Goal: Transaction & Acquisition: Purchase product/service

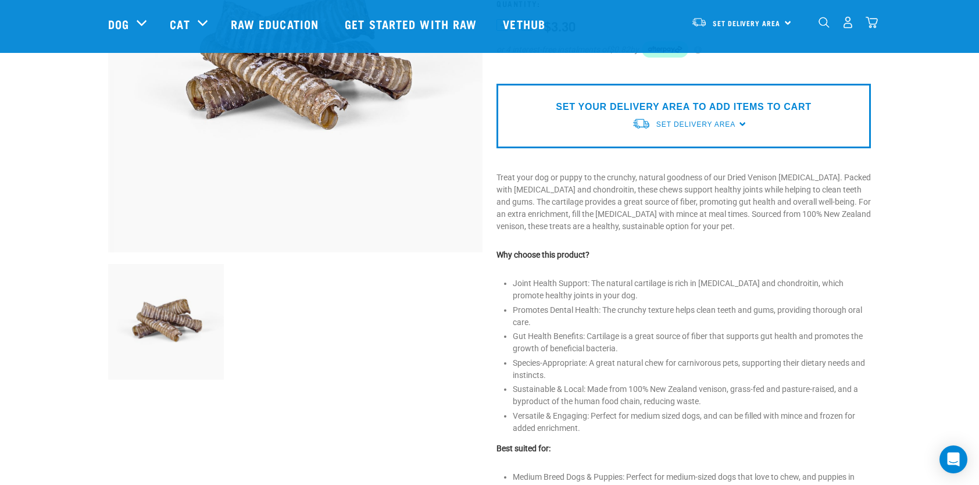
scroll to position [186, 0]
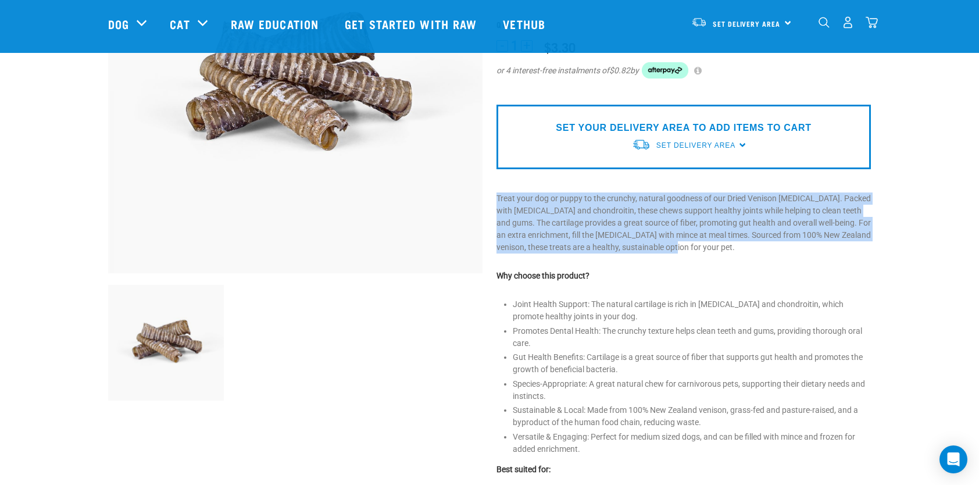
drag, startPoint x: 707, startPoint y: 247, endPoint x: 497, endPoint y: 195, distance: 215.6
click at [497, 195] on p "Treat your dog or puppy to the crunchy, natural goodness of our Dried Venison T…" at bounding box center [684, 222] width 374 height 61
copy p "Treat your dog or puppy to the crunchy, natural goodness of our Dried Venison T…"
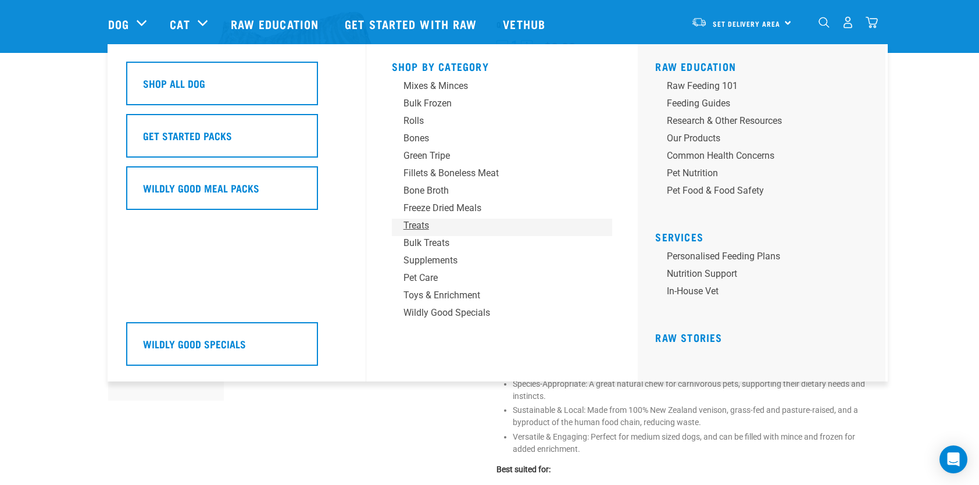
click at [419, 227] on div "Treats" at bounding box center [494, 226] width 181 height 14
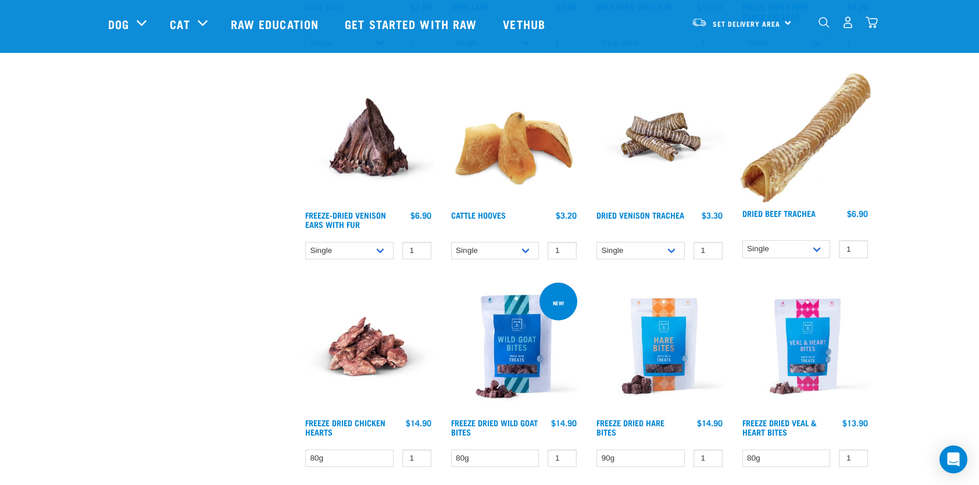
scroll to position [1140, 0]
